Goal: Task Accomplishment & Management: Use online tool/utility

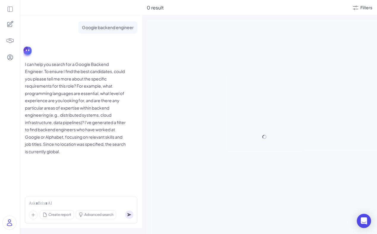
click at [10, 11] on icon at bounding box center [10, 9] width 7 height 7
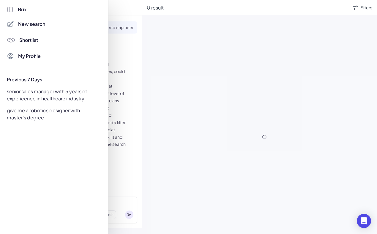
click at [33, 42] on span "Shortlist" at bounding box center [28, 40] width 19 height 7
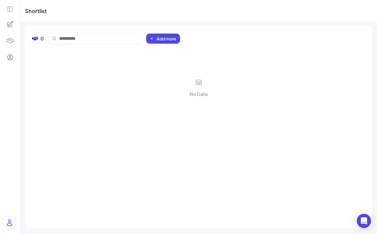
click at [12, 34] on div at bounding box center [10, 41] width 14 height 14
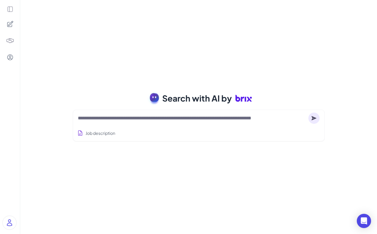
click at [11, 12] on icon at bounding box center [10, 9] width 7 height 7
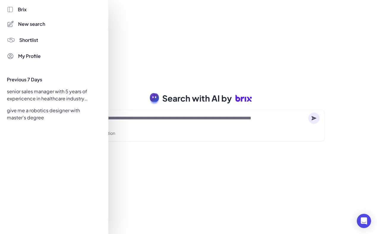
click at [120, 76] on div at bounding box center [188, 117] width 377 height 234
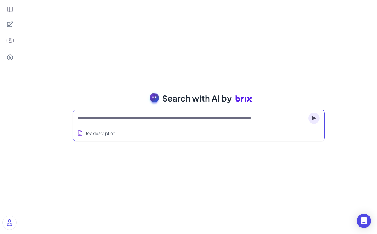
click at [120, 115] on textarea at bounding box center [192, 118] width 228 height 7
click at [316, 117] on circle at bounding box center [314, 118] width 11 height 11
click at [100, 134] on button "Job description" at bounding box center [96, 133] width 40 height 11
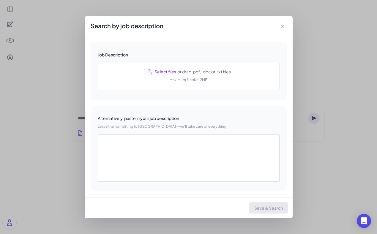
click at [285, 26] on icon at bounding box center [283, 26] width 6 height 6
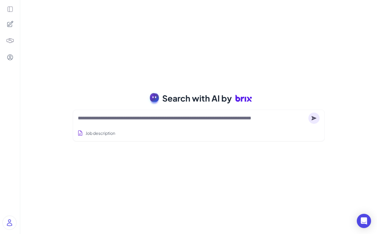
click at [123, 127] on div "Job description" at bounding box center [199, 131] width 242 height 15
click at [111, 114] on div at bounding box center [199, 118] width 242 height 12
click at [107, 119] on textarea at bounding box center [192, 118] width 228 height 7
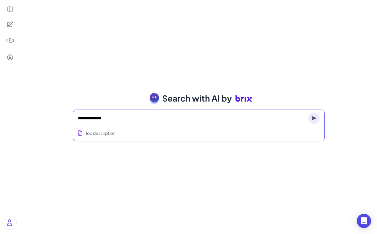
type textarea "**********"
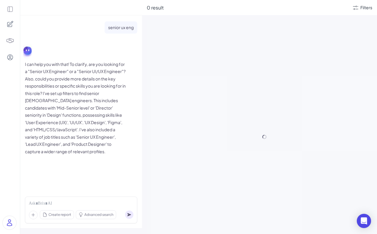
click at [10, 59] on icon at bounding box center [10, 57] width 7 height 7
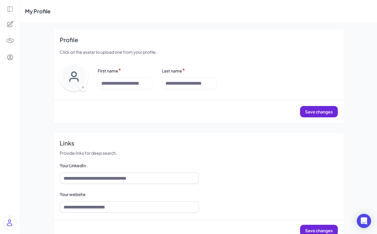
click at [12, 7] on icon at bounding box center [10, 9] width 7 height 7
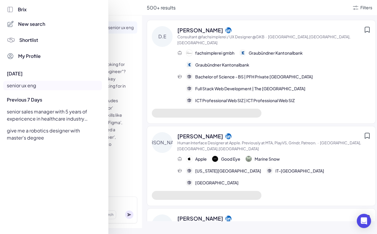
click at [129, 6] on div at bounding box center [188, 117] width 377 height 234
